Goal: Information Seeking & Learning: Learn about a topic

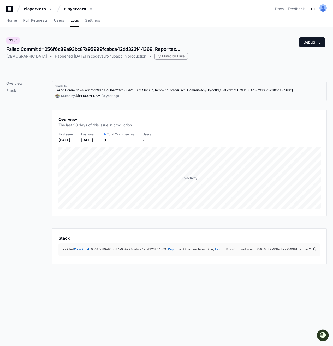
click at [232, 53] on div "Issue Failed CommitId=056f6c89a93bc87a95999fcabca42dd323f44369, Repo=texttospee…" at bounding box center [166, 48] width 320 height 22
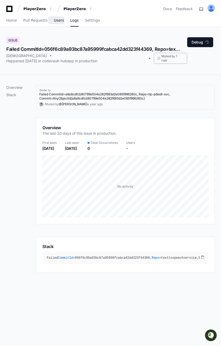
click at [54, 19] on span "Users" at bounding box center [59, 20] width 10 height 3
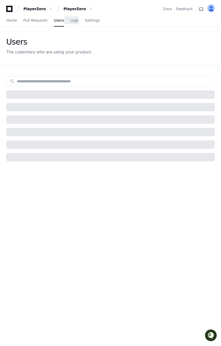
click at [73, 20] on span "Logs" at bounding box center [74, 20] width 8 height 3
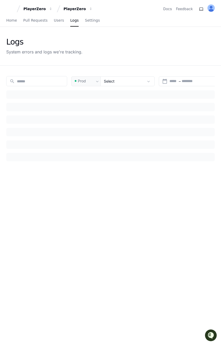
type input "***"
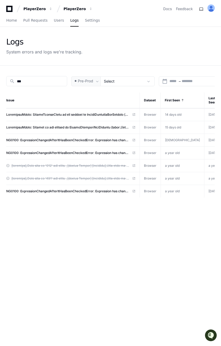
click at [39, 56] on div "Logs System errors and logs we're tracking." at bounding box center [110, 46] width 221 height 39
click at [27, 49] on div "System errors and logs we're tracking." at bounding box center [44, 52] width 76 height 6
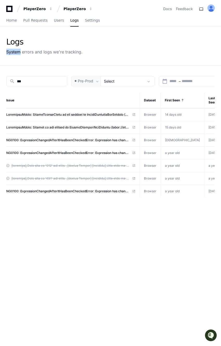
click at [27, 49] on div "System errors and logs we're tracking." at bounding box center [44, 52] width 76 height 6
click at [11, 37] on div "Logs System errors and logs we're tracking." at bounding box center [110, 46] width 221 height 39
drag, startPoint x: 3, startPoint y: 38, endPoint x: 83, endPoint y: 52, distance: 81.2
click at [83, 53] on div "Logs System errors and logs we're tracking." at bounding box center [110, 46] width 221 height 39
click at [83, 52] on div "Logs System errors and logs we're tracking." at bounding box center [110, 46] width 209 height 18
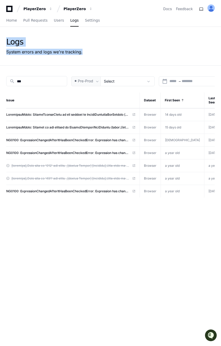
drag, startPoint x: 83, startPoint y: 52, endPoint x: 5, endPoint y: 43, distance: 77.8
click at [5, 43] on div "Logs System errors and logs we're tracking." at bounding box center [110, 46] width 221 height 39
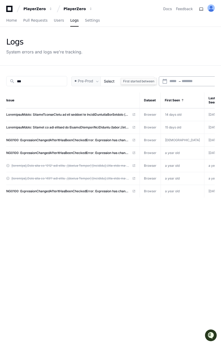
click at [173, 79] on input "text" at bounding box center [174, 81] width 8 height 5
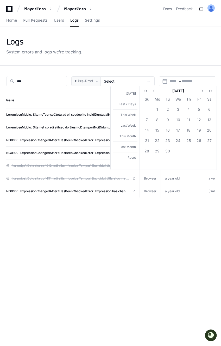
click at [153, 66] on div at bounding box center [110, 173] width 221 height 346
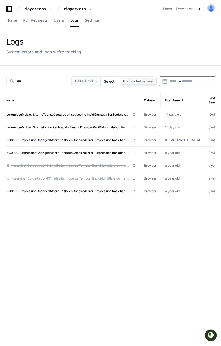
click at [178, 82] on div "Start – End date" at bounding box center [194, 81] width 49 height 5
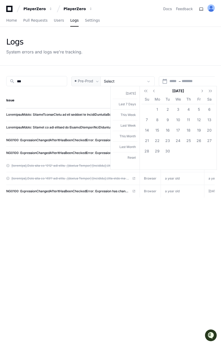
click at [119, 71] on div at bounding box center [110, 173] width 221 height 346
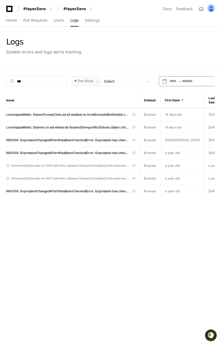
click at [55, 54] on div "System errors and logs we're tracking." at bounding box center [44, 52] width 76 height 6
click at [113, 83] on div "Select" at bounding box center [124, 81] width 40 height 5
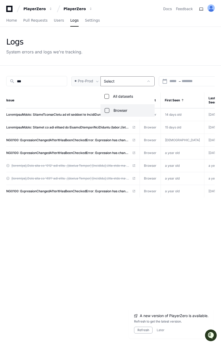
click at [113, 83] on div at bounding box center [110, 173] width 221 height 346
click at [88, 79] on span "Pre-Prod" at bounding box center [85, 80] width 15 height 5
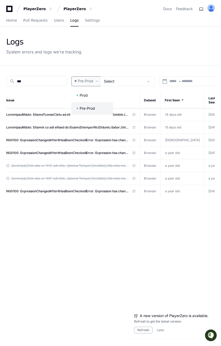
click at [88, 79] on div at bounding box center [110, 173] width 221 height 346
click at [88, 79] on span "Pre-Prod" at bounding box center [85, 80] width 15 height 5
click at [88, 79] on div at bounding box center [110, 173] width 221 height 346
click at [90, 81] on span "Pre-Prod" at bounding box center [85, 80] width 15 height 5
click at [87, 99] on mat-option "Prod" at bounding box center [92, 95] width 42 height 13
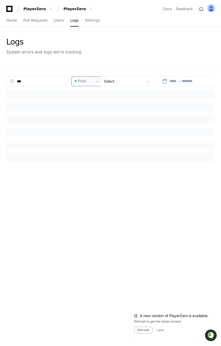
click at [89, 84] on div "Prod" at bounding box center [85, 81] width 29 height 10
click at [92, 108] on span "Pre-Prod" at bounding box center [87, 108] width 15 height 5
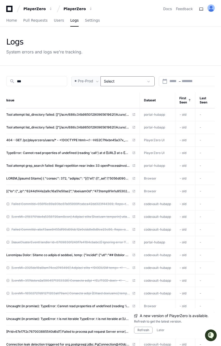
click at [119, 82] on div "Select" at bounding box center [124, 81] width 40 height 5
click at [107, 66] on div at bounding box center [110, 173] width 221 height 346
click at [121, 76] on div "Select" at bounding box center [128, 81] width 54 height 10
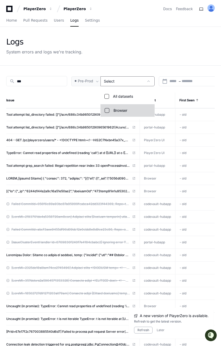
click at [115, 111] on span "Browser" at bounding box center [121, 110] width 14 height 5
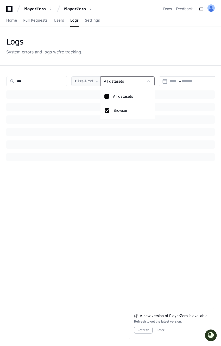
click at [118, 66] on div at bounding box center [110, 173] width 221 height 346
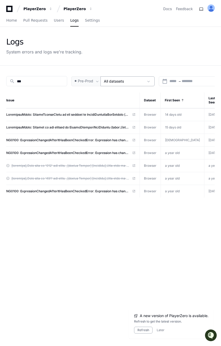
click at [115, 80] on mat-select-trigger "All datasets" at bounding box center [114, 81] width 20 height 4
click at [105, 68] on div at bounding box center [110, 173] width 221 height 346
click at [118, 82] on div "Select" at bounding box center [124, 81] width 40 height 5
click at [113, 82] on div at bounding box center [110, 173] width 221 height 346
click at [52, 52] on div "System errors and logs we're tracking." at bounding box center [44, 52] width 76 height 6
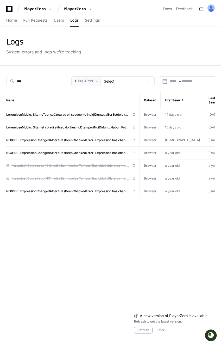
click at [52, 52] on div "System errors and logs we're tracking." at bounding box center [44, 52] width 76 height 6
click at [40, 52] on div "System errors and logs we're tracking." at bounding box center [44, 52] width 76 height 6
click at [87, 101] on th "Issue" at bounding box center [73, 101] width 134 height 16
click at [87, 79] on span "Pre-Prod" at bounding box center [85, 80] width 15 height 5
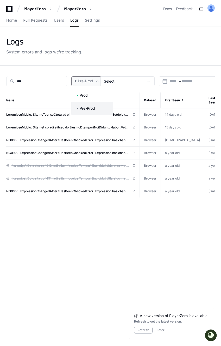
click at [87, 79] on div at bounding box center [110, 173] width 221 height 346
click at [87, 79] on span "Pre-Prod" at bounding box center [85, 80] width 15 height 5
click at [76, 69] on div at bounding box center [110, 173] width 221 height 346
click at [85, 82] on span "Pre-Prod" at bounding box center [85, 80] width 15 height 5
click at [77, 67] on div at bounding box center [110, 173] width 221 height 346
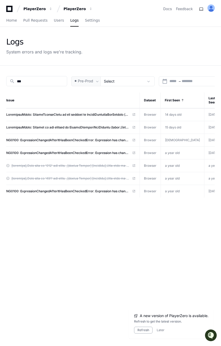
click at [123, 69] on div "search *** Pre-Prod Select calendar_today Start – End date Select Issue Dataset…" at bounding box center [110, 239] width 221 height 346
click at [118, 75] on div "search *** Pre-Prod Select calendar_today Start – End date Select Issue Dataset…" at bounding box center [110, 239] width 221 height 346
click at [115, 79] on div "Select" at bounding box center [124, 81] width 40 height 5
click at [115, 78] on div at bounding box center [110, 173] width 221 height 346
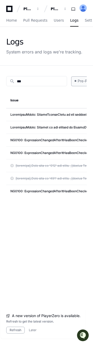
click at [77, 80] on span at bounding box center [75, 80] width 5 height 5
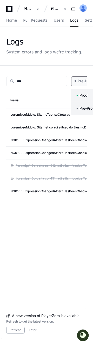
click at [80, 96] on span "Prod" at bounding box center [84, 95] width 8 height 5
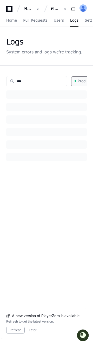
click at [80, 84] on div "Prod" at bounding box center [85, 81] width 29 height 10
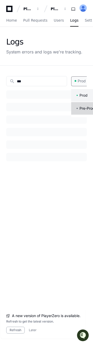
click at [80, 105] on mat-option "Pre-Prod" at bounding box center [92, 108] width 42 height 13
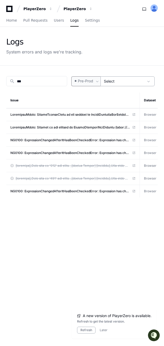
click at [132, 80] on div "Select" at bounding box center [124, 81] width 40 height 5
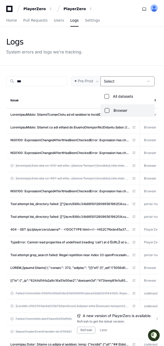
click at [118, 64] on div at bounding box center [82, 173] width 164 height 346
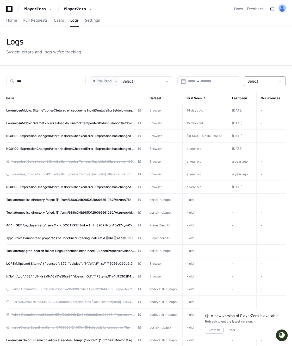
click at [264, 79] on div "Select" at bounding box center [262, 81] width 28 height 5
click at [264, 79] on div at bounding box center [146, 173] width 292 height 346
click at [167, 72] on div "search *** Pre-Prod Select calendar_today Start – End date Select Issue Dataset…" at bounding box center [146, 288] width 292 height 445
click at [266, 80] on div "Select" at bounding box center [262, 81] width 28 height 5
click at [238, 63] on div at bounding box center [146, 173] width 292 height 346
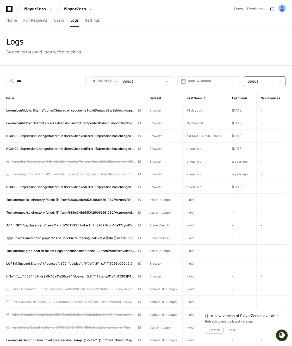
click at [266, 79] on div "Select" at bounding box center [262, 81] width 28 height 5
click at [233, 58] on div at bounding box center [146, 173] width 292 height 346
click at [259, 78] on div "Select" at bounding box center [265, 81] width 42 height 10
click at [230, 70] on div at bounding box center [146, 173] width 292 height 346
click at [257, 81] on span "Select" at bounding box center [253, 81] width 11 height 4
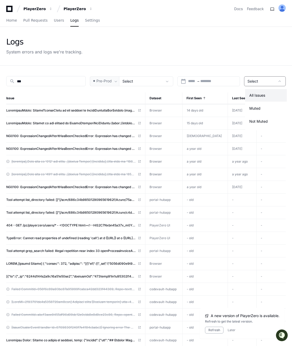
click at [242, 66] on div at bounding box center [146, 173] width 292 height 346
click at [263, 81] on div "Select" at bounding box center [262, 81] width 28 height 5
click at [240, 66] on div at bounding box center [146, 173] width 292 height 346
click at [258, 80] on span "Select" at bounding box center [253, 81] width 11 height 4
click at [258, 80] on div at bounding box center [146, 173] width 292 height 346
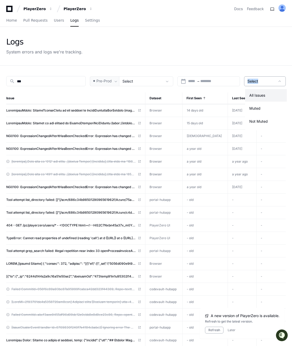
click at [258, 80] on span "Select" at bounding box center [253, 81] width 11 height 4
click at [242, 68] on div at bounding box center [146, 173] width 292 height 346
click at [253, 79] on span "Select" at bounding box center [253, 81] width 11 height 4
click at [253, 78] on div at bounding box center [146, 173] width 292 height 346
click at [239, 72] on div "search *** Pre-Prod Select calendar_today Start – End date Select Issue Dataset…" at bounding box center [146, 288] width 292 height 445
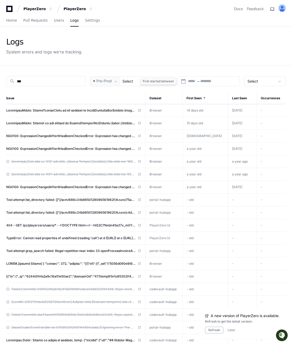
click at [151, 80] on div "First started between" at bounding box center [159, 81] width 36 height 7
click at [132, 82] on span "Select" at bounding box center [128, 81] width 11 height 4
click at [133, 97] on label "All datasets" at bounding box center [153, 96] width 42 height 13
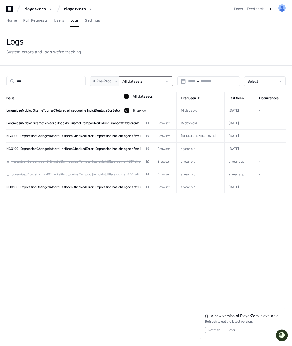
click at [129, 59] on div at bounding box center [146, 173] width 292 height 346
click at [132, 81] on mat-select-trigger "All datasets" at bounding box center [133, 81] width 20 height 4
click at [114, 80] on div at bounding box center [146, 173] width 292 height 346
click at [114, 80] on span at bounding box center [115, 81] width 5 height 5
click at [109, 97] on mat-option "Prod" at bounding box center [112, 95] width 42 height 13
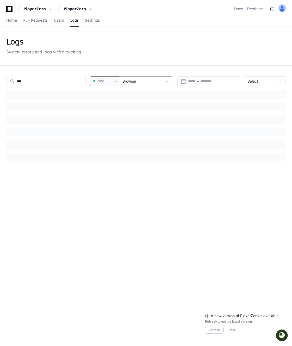
click at [128, 79] on span "Browser" at bounding box center [130, 81] width 14 height 4
click at [112, 83] on div at bounding box center [146, 173] width 292 height 346
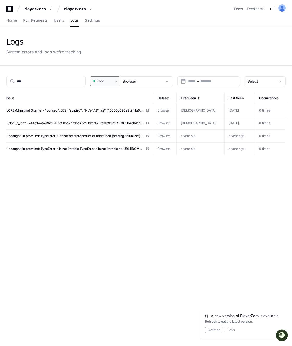
click at [112, 83] on div "Prod" at bounding box center [102, 80] width 21 height 5
click at [108, 106] on span "Pre-Prod" at bounding box center [106, 108] width 15 height 5
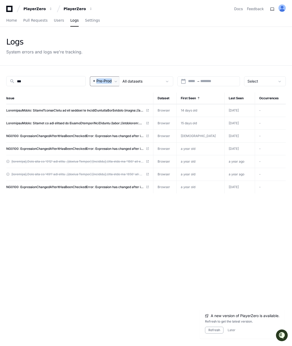
click at [110, 80] on span "Pre-Prod" at bounding box center [103, 80] width 15 height 5
click at [128, 80] on div at bounding box center [146, 173] width 292 height 346
click at [128, 80] on mat-select-trigger "All datasets" at bounding box center [133, 81] width 20 height 4
click at [107, 82] on div at bounding box center [146, 173] width 292 height 346
click at [107, 82] on span "Pre-Prod" at bounding box center [103, 80] width 15 height 5
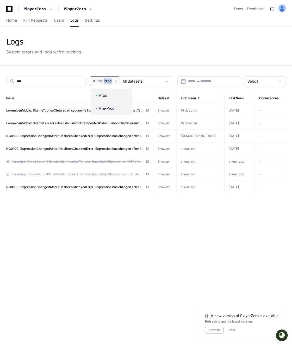
click at [107, 93] on span "Prod" at bounding box center [103, 95] width 8 height 5
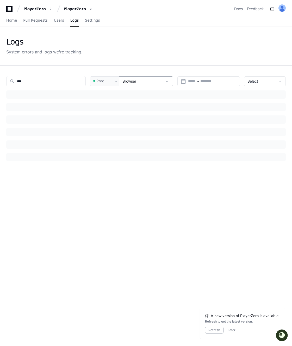
click at [133, 84] on div "Browser" at bounding box center [146, 81] width 54 height 10
click at [125, 67] on div at bounding box center [146, 173] width 292 height 346
